Goal: Obtain resource: Obtain resource

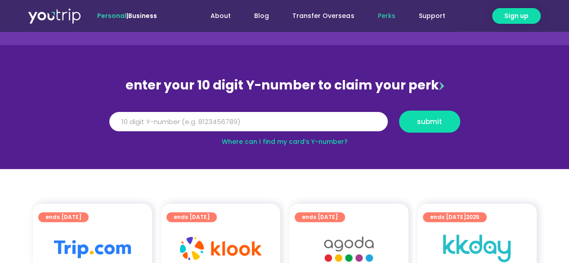
scroll to position [75, 0]
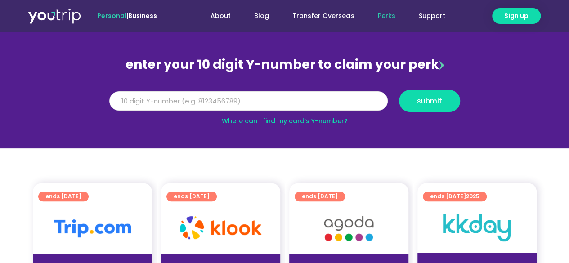
click at [215, 101] on input "Y Number" at bounding box center [248, 101] width 278 height 20
drag, startPoint x: 446, startPoint y: 103, endPoint x: 332, endPoint y: 137, distance: 118.7
click at [393, 141] on section "enter your 10 digit Y-number to claim your perk Y Number [CREDIT_CARD_NUMBER] s…" at bounding box center [284, 86] width 569 height 124
drag, startPoint x: 235, startPoint y: 102, endPoint x: 0, endPoint y: 93, distance: 235.3
click at [0, 93] on section "enter your 10 digit Y-number to claim your perk Y Number [CREDIT_CARD_NUMBER] s…" at bounding box center [284, 86] width 569 height 124
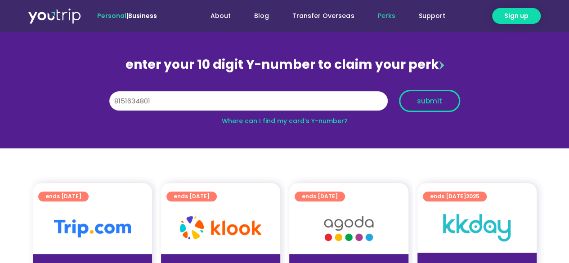
type input "8151634801"
click at [426, 100] on span "submit" at bounding box center [429, 101] width 25 height 7
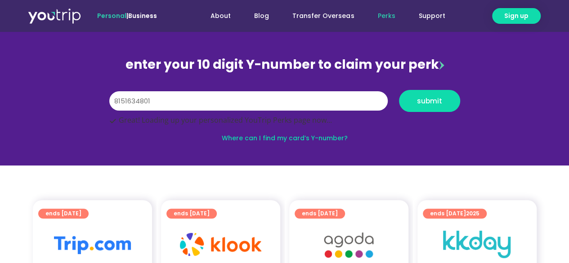
scroll to position [150, 0]
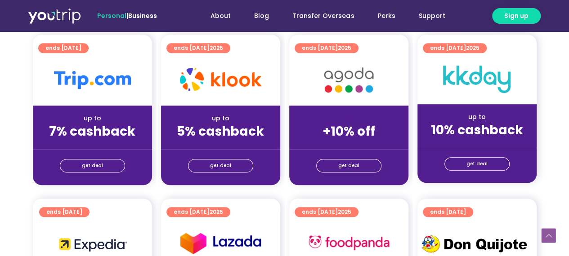
scroll to position [225, 0]
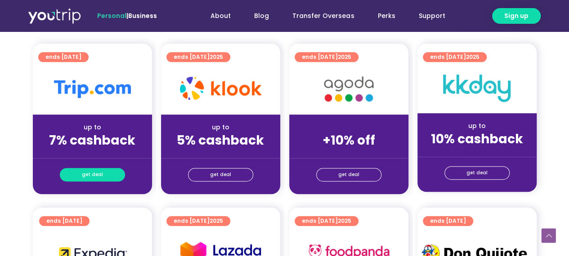
click at [108, 169] on link "get deal" at bounding box center [92, 174] width 65 height 13
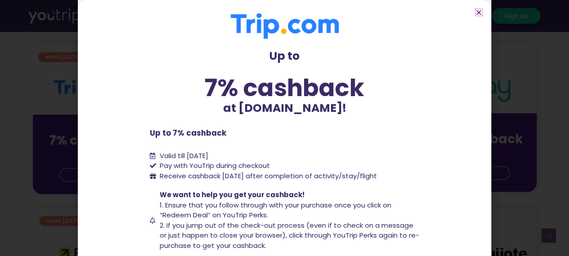
scroll to position [86, 0]
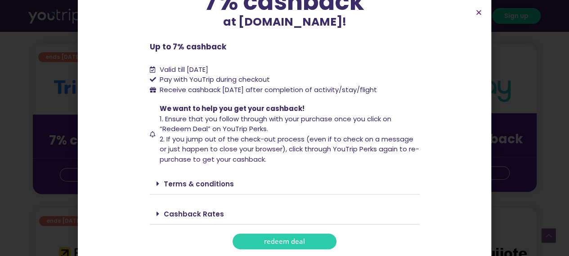
click at [288, 238] on span "redeem deal" at bounding box center [284, 241] width 41 height 7
